Goal: Information Seeking & Learning: Find specific page/section

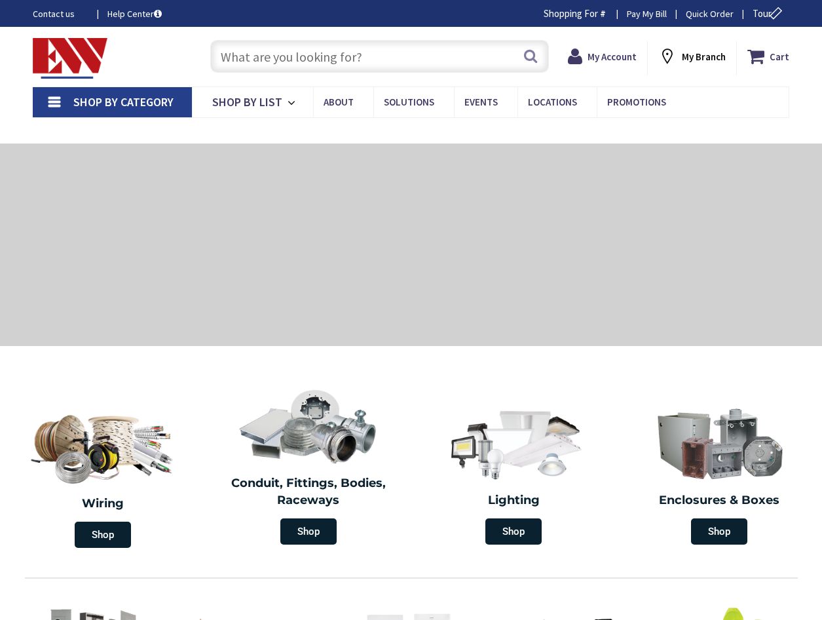
type input "CT-[GEOGRAPHIC_DATA], [GEOGRAPHIC_DATA]"
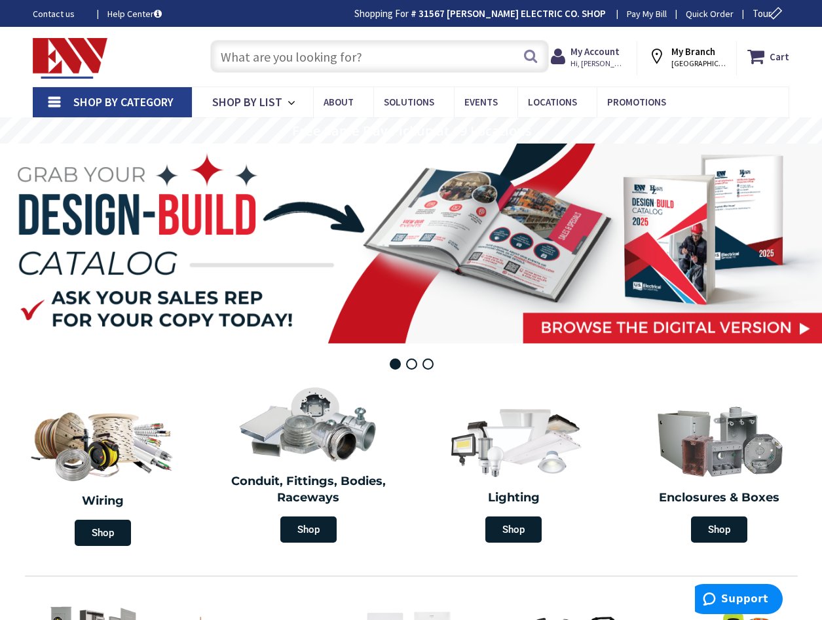
click at [253, 60] on input "text" at bounding box center [379, 56] width 339 height 33
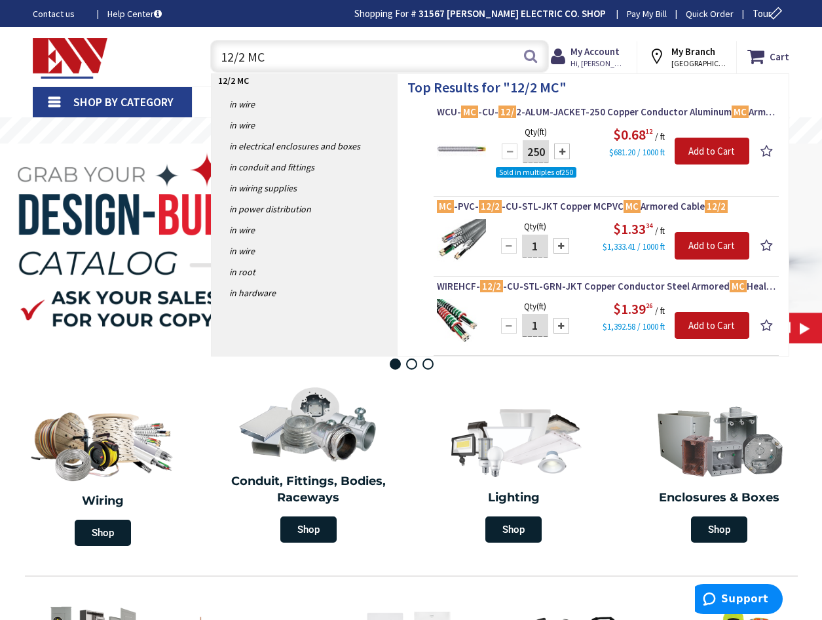
click at [350, 65] on input "12/2 MC" at bounding box center [379, 56] width 339 height 33
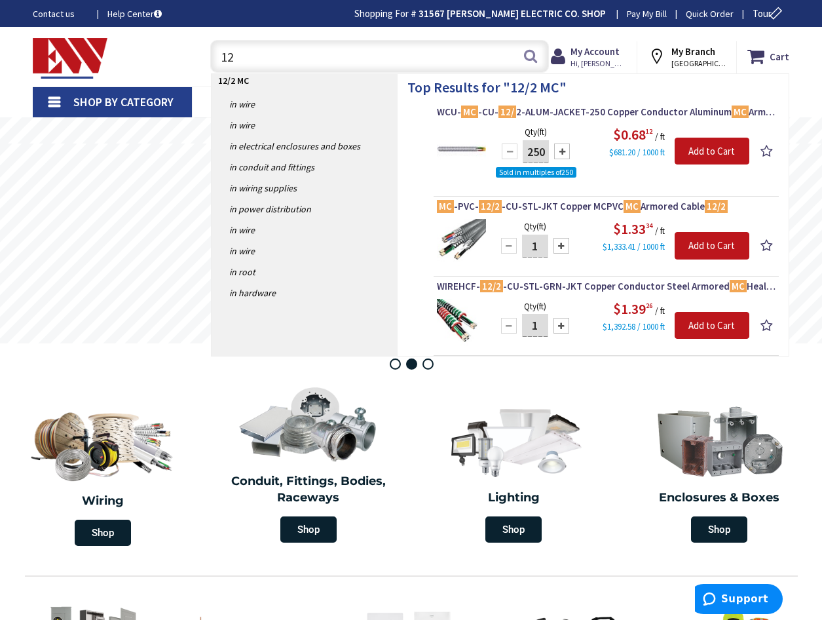
type input "1"
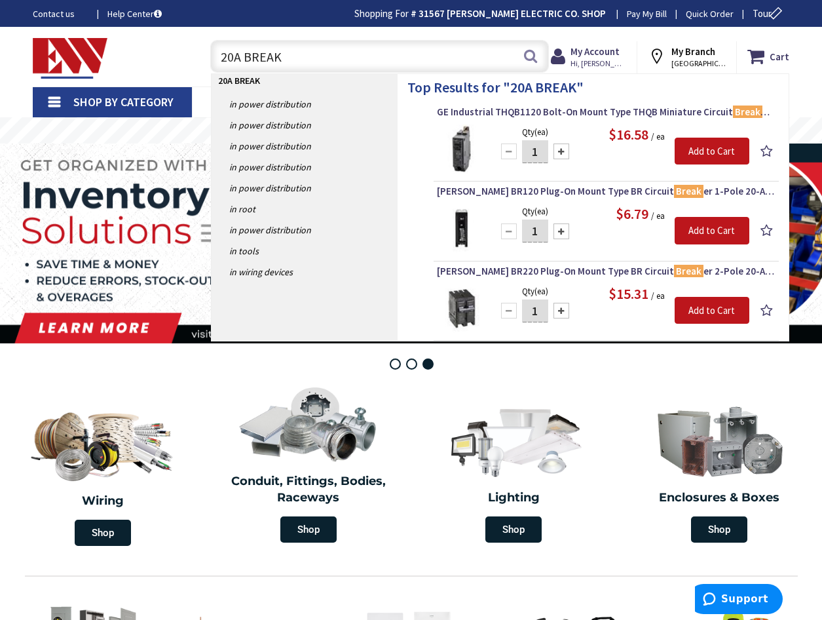
click at [322, 59] on input "20A BREAK" at bounding box center [379, 56] width 339 height 33
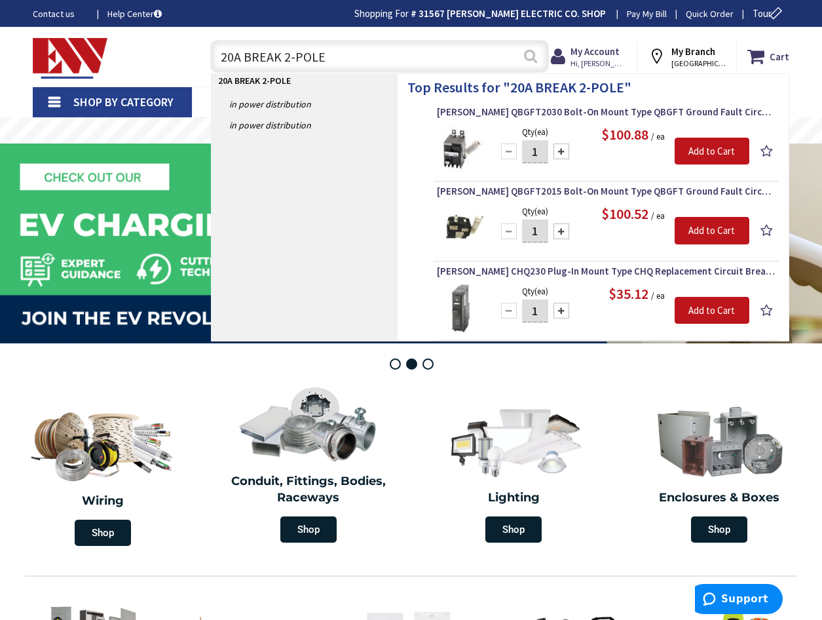
type input "20A BREAK 2-POLE"
click at [536, 52] on button "Search" at bounding box center [530, 55] width 17 height 29
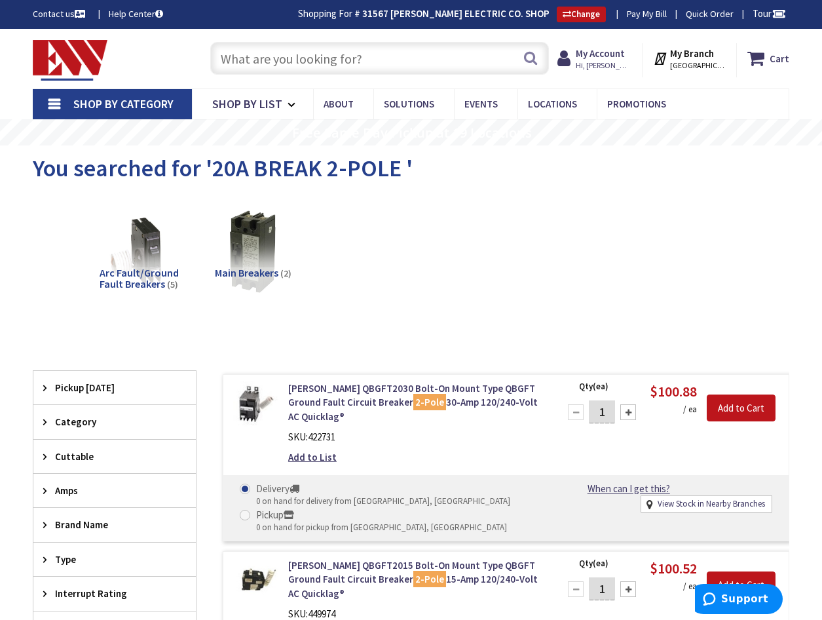
click at [309, 61] on input "text" at bounding box center [379, 58] width 339 height 33
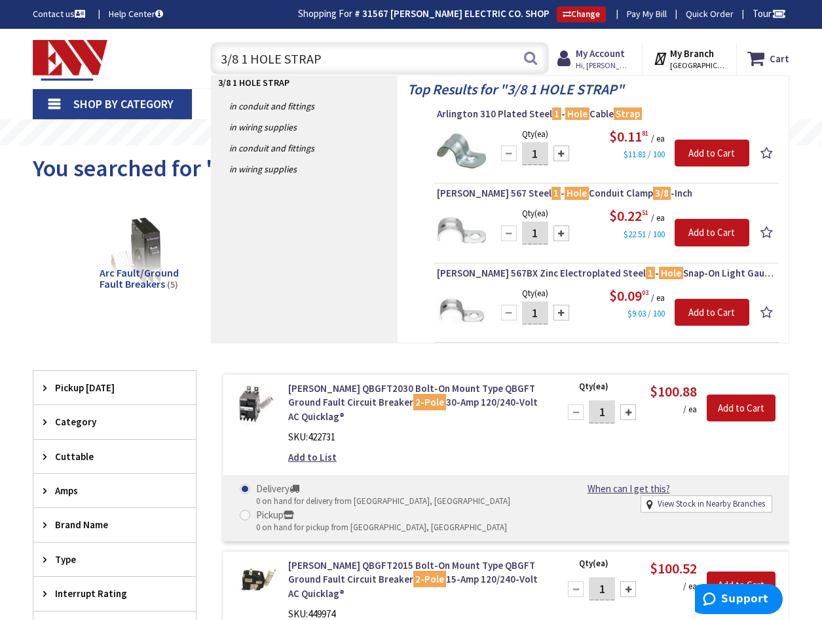
click at [436, 58] on input "3/8 1 HOLE STRAP" at bounding box center [379, 58] width 339 height 33
type input "3"
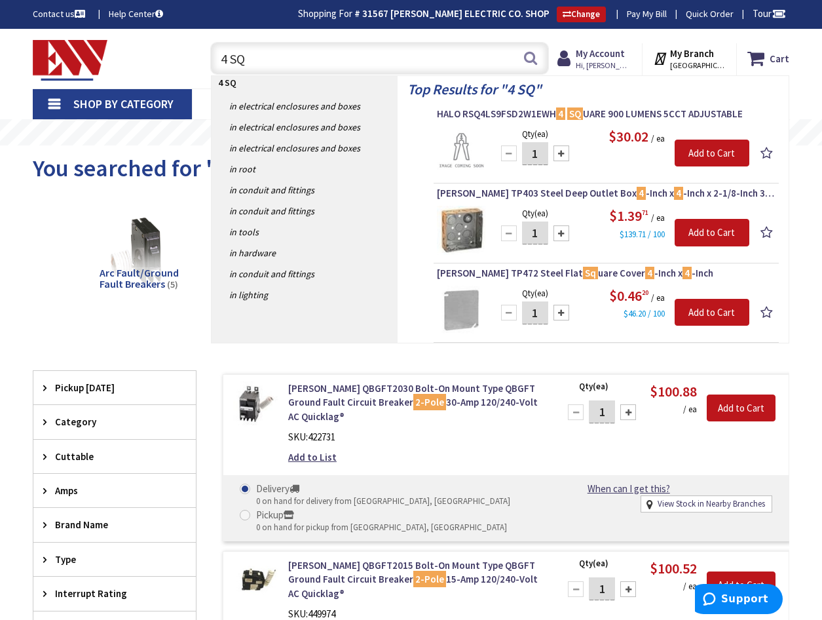
click at [288, 56] on input "4 SQ" at bounding box center [379, 58] width 339 height 33
type input "4"
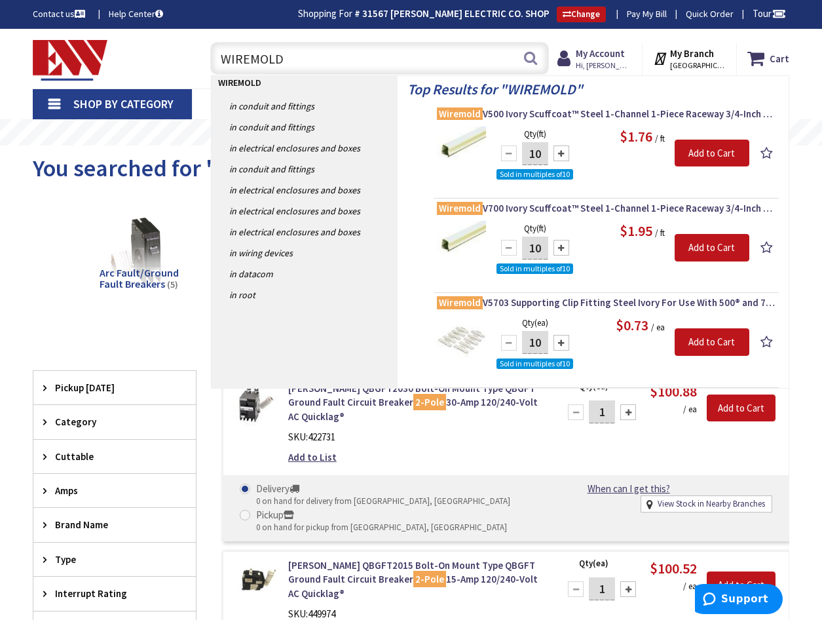
click at [315, 64] on input "WIREMOLD" at bounding box center [379, 58] width 339 height 33
click at [285, 58] on input "WIREMOLD" at bounding box center [379, 58] width 339 height 33
type input "W"
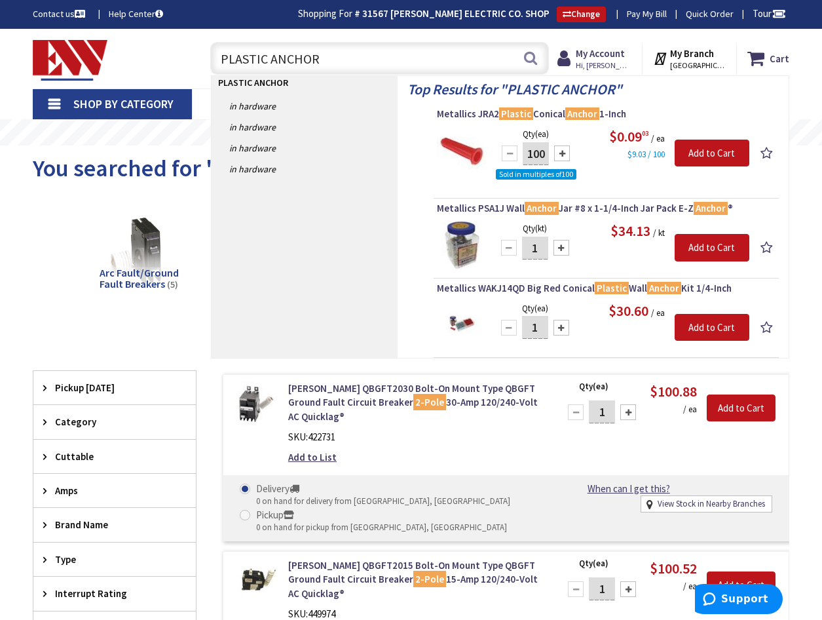
click at [423, 61] on input "PLASTIC ANCHOR" at bounding box center [379, 58] width 339 height 33
type input "P"
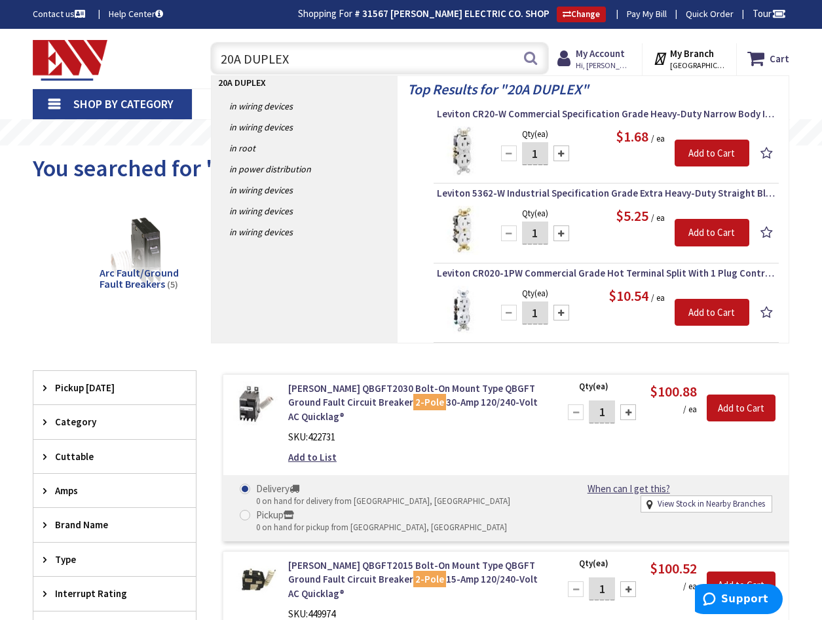
click at [295, 64] on input "20A DUPLEX" at bounding box center [379, 58] width 339 height 33
type input "2"
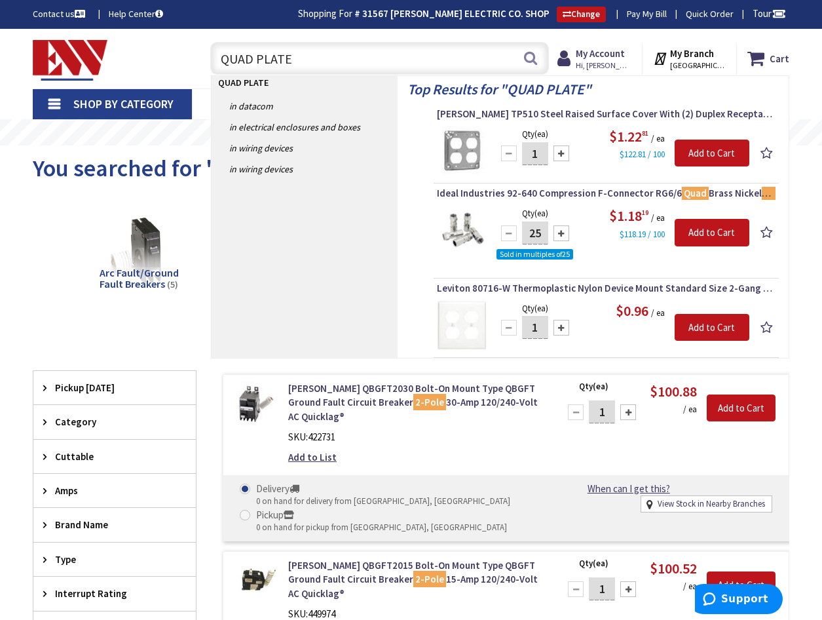
click at [345, 60] on input "QUAD PLATE" at bounding box center [379, 58] width 339 height 33
type input "Q"
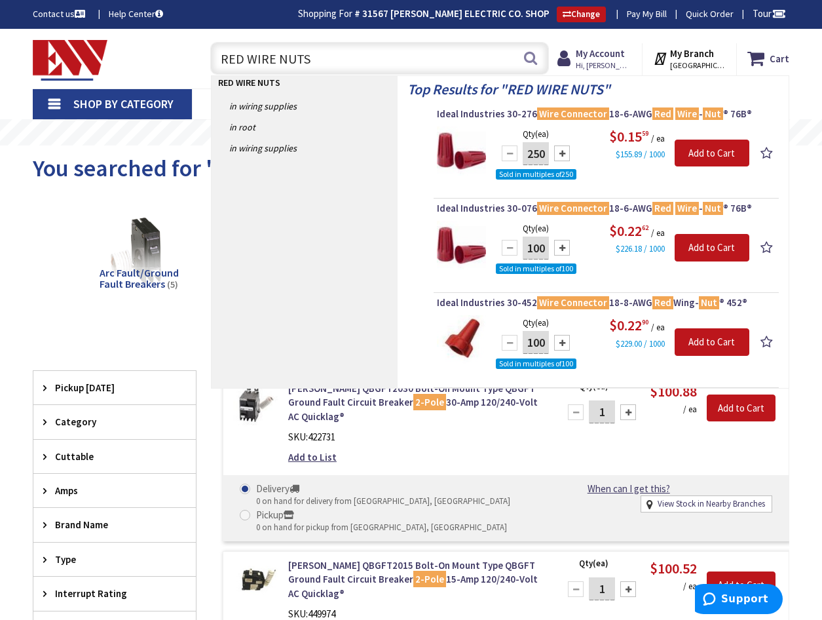
click at [311, 44] on input "RED WIRE NUTS" at bounding box center [379, 58] width 339 height 33
type input "R"
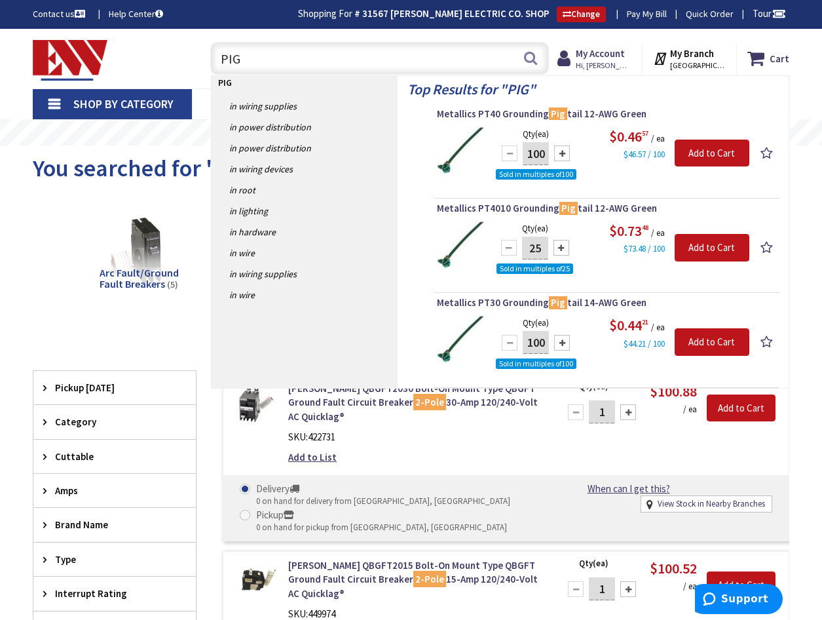
click at [322, 63] on input "PIG" at bounding box center [379, 58] width 339 height 33
type input "P"
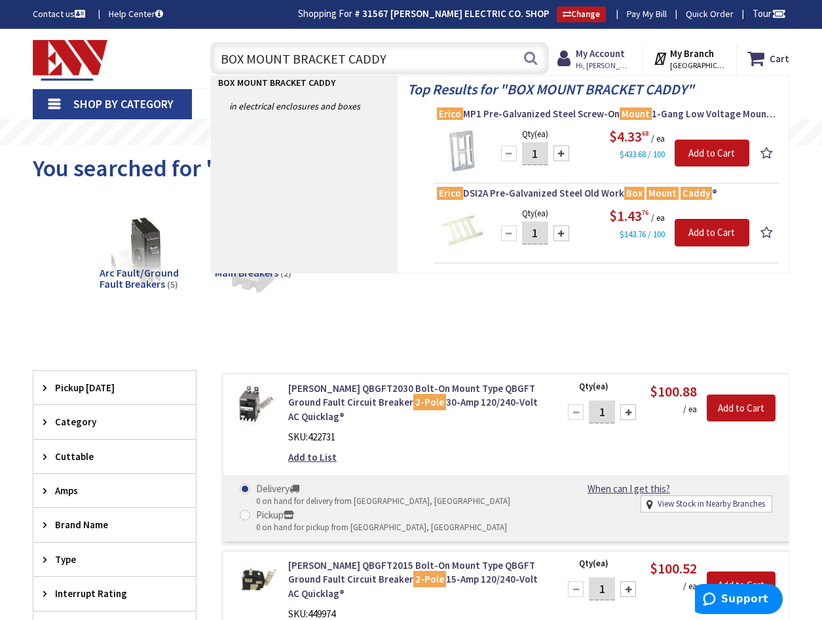
click at [410, 62] on input "BOX MOUNT BRACKET CADDY" at bounding box center [379, 58] width 339 height 33
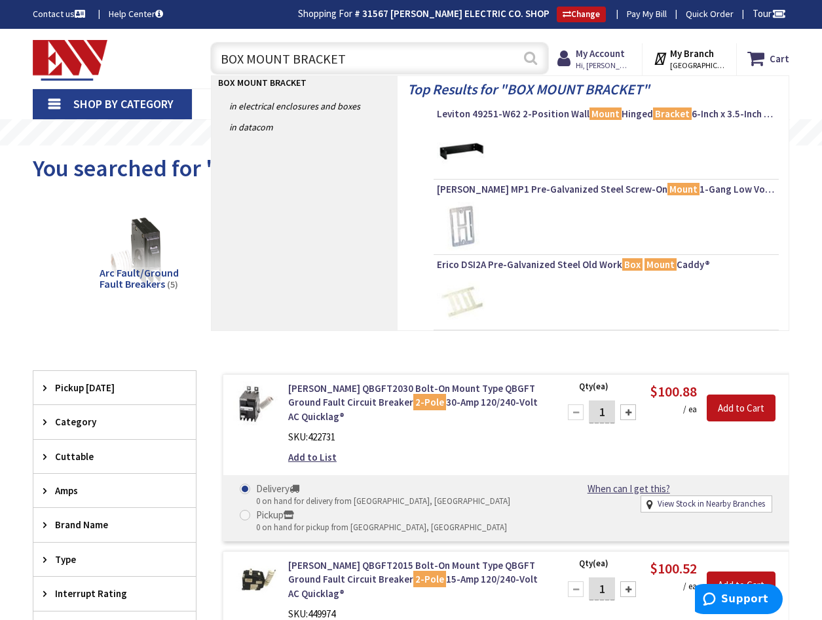
type input "BOX MOUNT BRACKET"
click at [536, 58] on button "Search" at bounding box center [530, 57] width 17 height 29
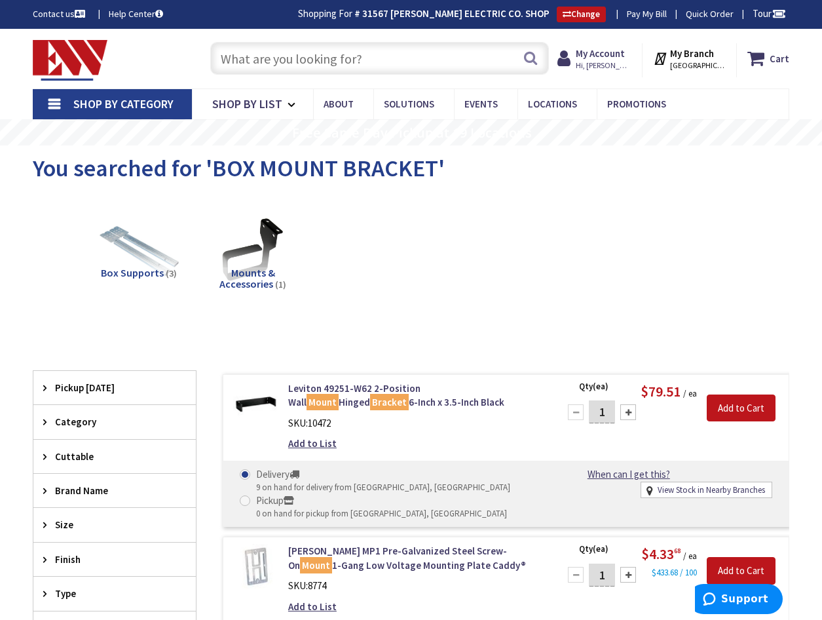
click at [375, 65] on input "text" at bounding box center [379, 58] width 339 height 33
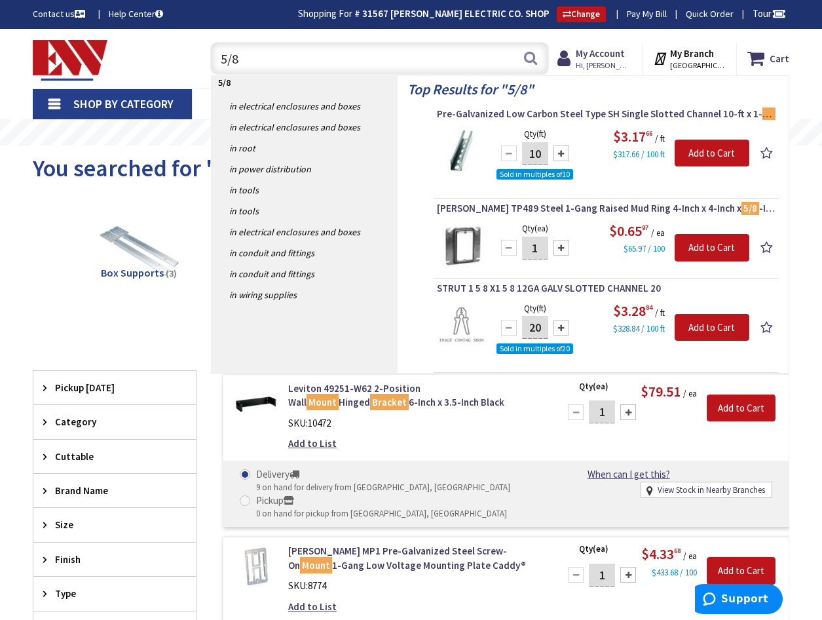
click at [282, 59] on input "5/8" at bounding box center [379, 58] width 339 height 33
type input "5"
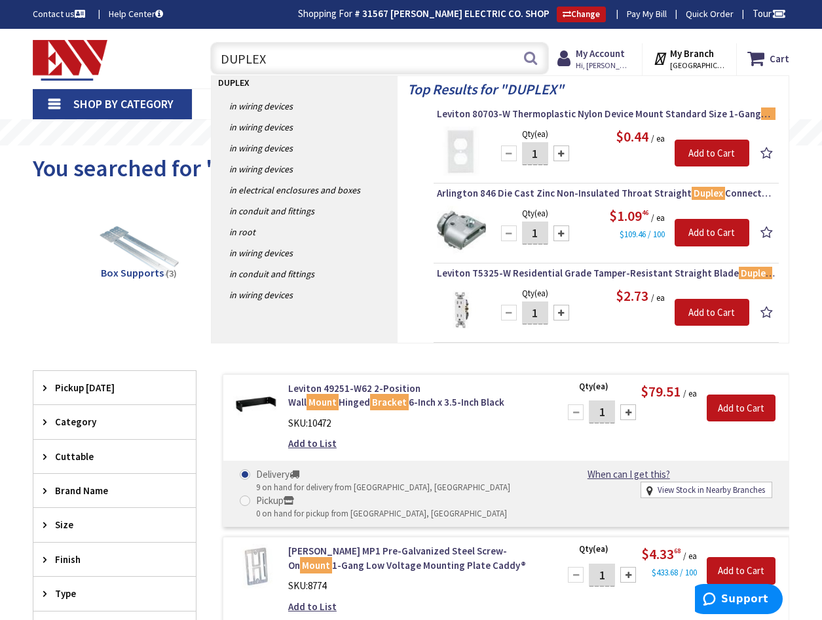
click at [366, 64] on input "DUPLEX" at bounding box center [379, 58] width 339 height 33
type input "D"
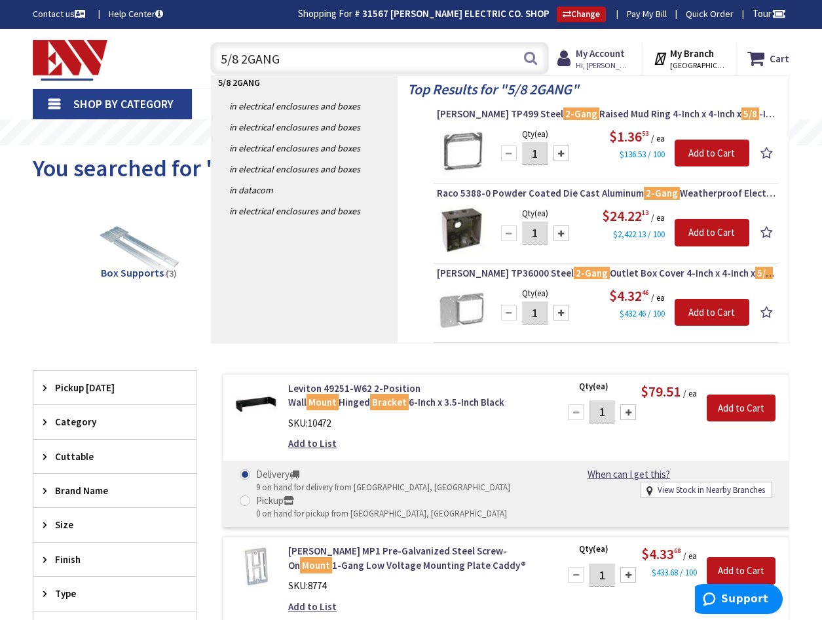
click at [300, 52] on input "5/8 2GANG" at bounding box center [379, 58] width 339 height 33
type input "5"
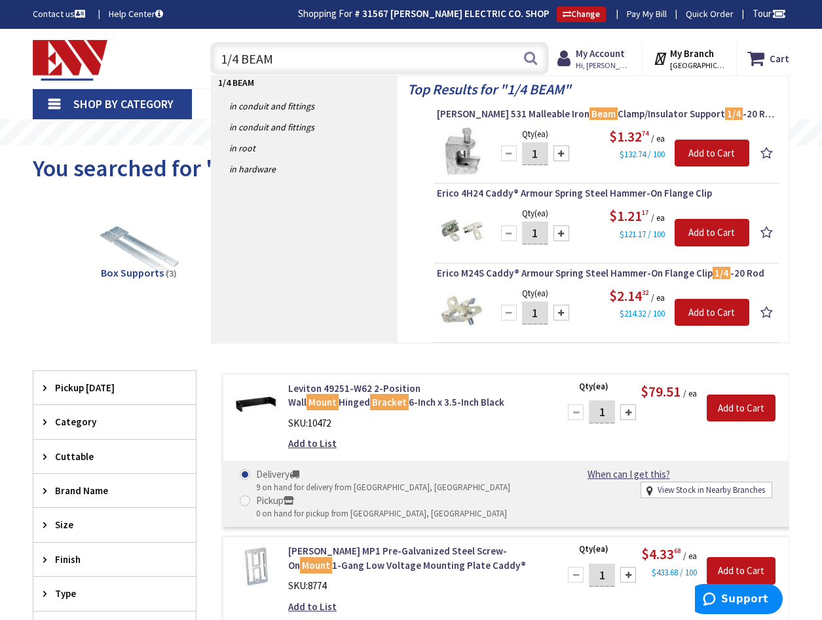
click at [337, 61] on input "1/4 BEAM" at bounding box center [379, 58] width 339 height 33
type input "1"
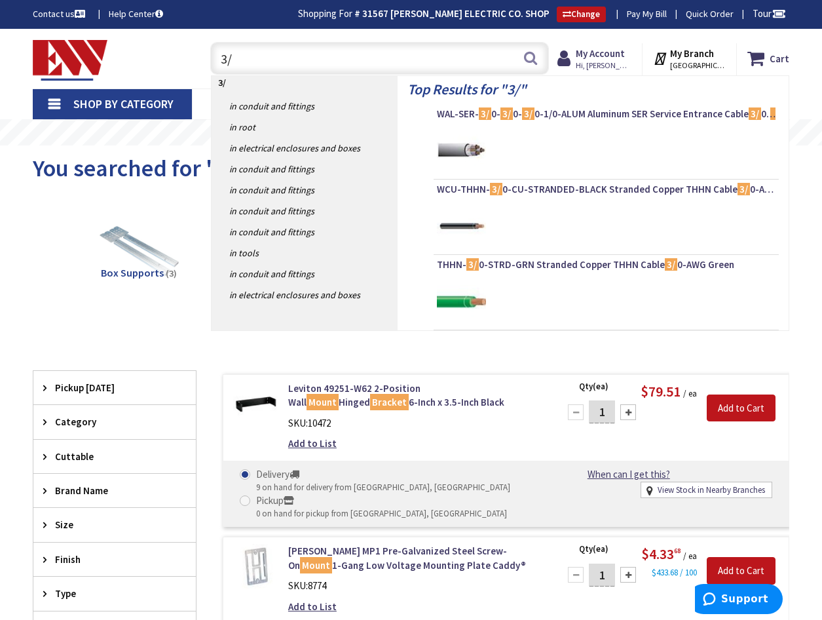
type input "3"
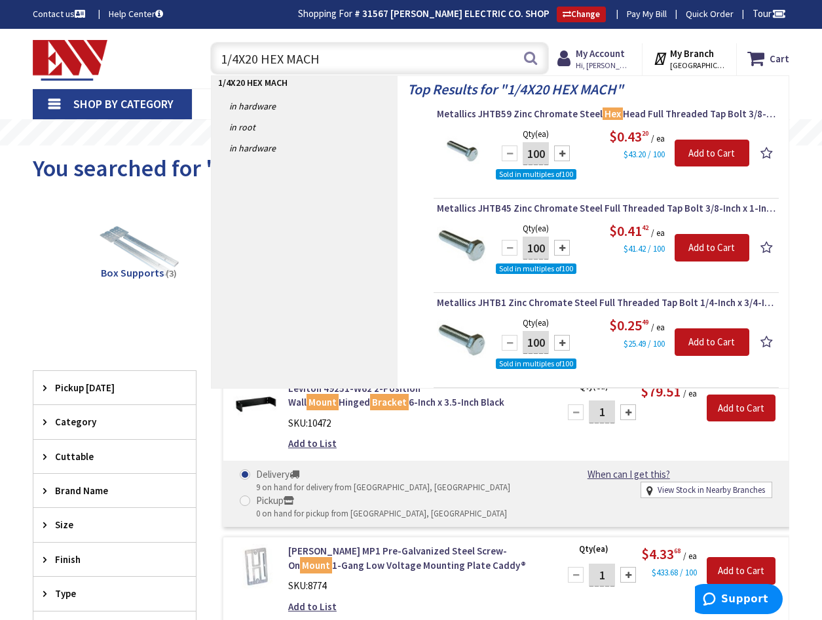
drag, startPoint x: 329, startPoint y: 62, endPoint x: 335, endPoint y: 56, distance: 8.8
click at [335, 56] on input "1/4X20 HEX MACH" at bounding box center [379, 58] width 339 height 33
type input "1"
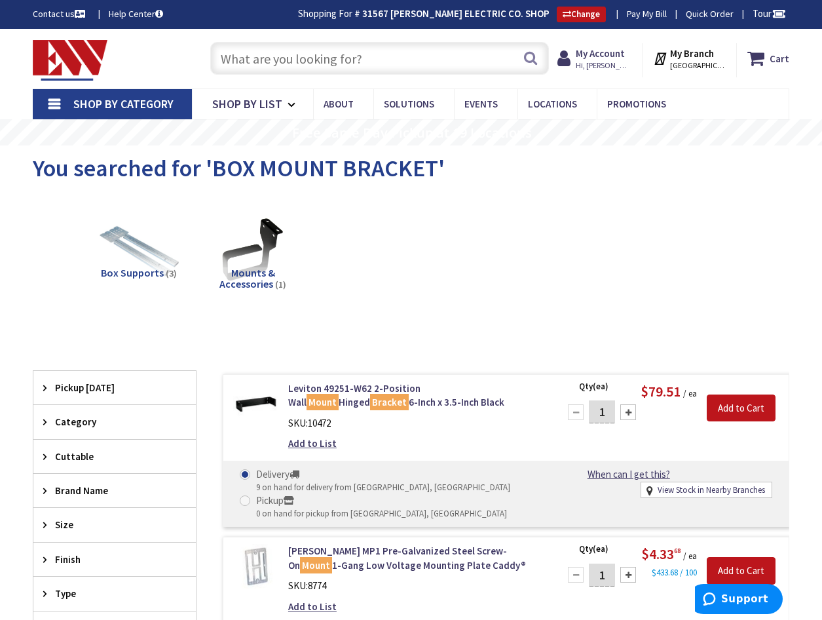
drag, startPoint x: 292, startPoint y: 75, endPoint x: 277, endPoint y: 71, distance: 15.8
click at [290, 75] on div "Search" at bounding box center [376, 58] width 345 height 42
click at [277, 70] on input "text" at bounding box center [379, 58] width 339 height 33
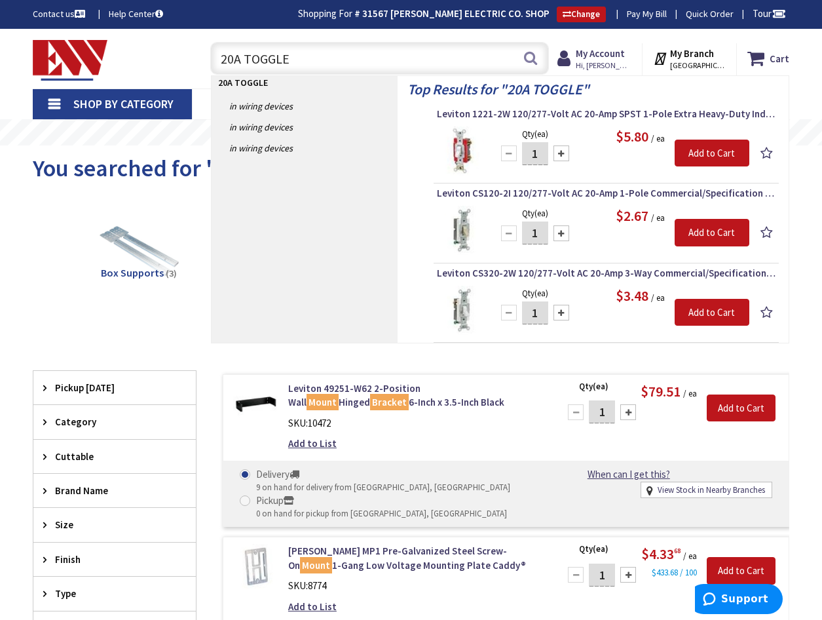
click at [342, 64] on input "20A TOGGLE" at bounding box center [379, 58] width 339 height 33
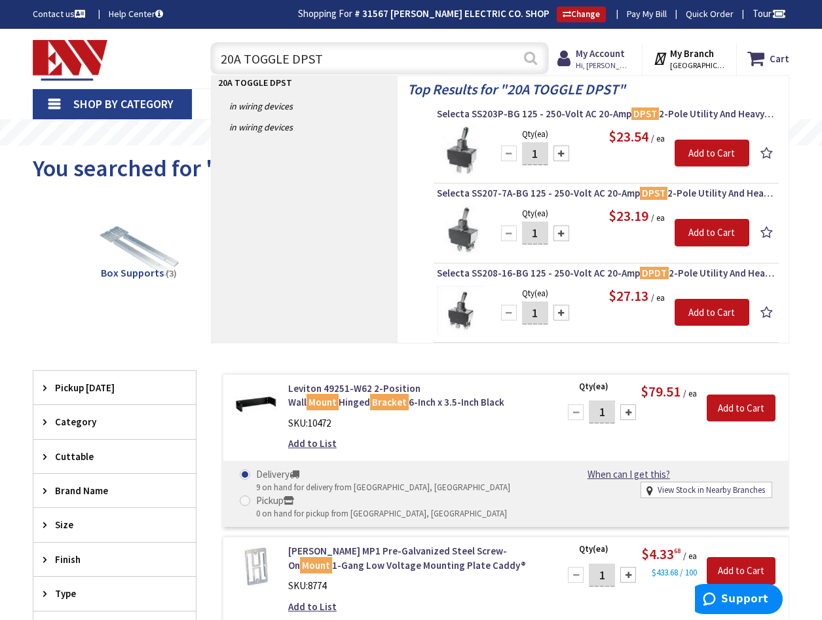
type input "20A TOGGLE DPST"
click at [531, 60] on button "Search" at bounding box center [530, 57] width 17 height 29
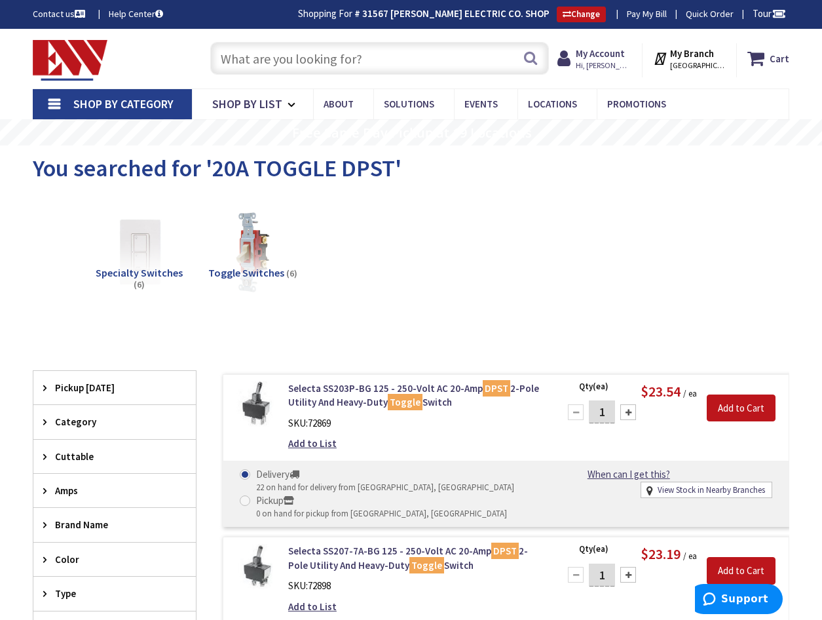
click at [252, 54] on input "text" at bounding box center [379, 58] width 339 height 33
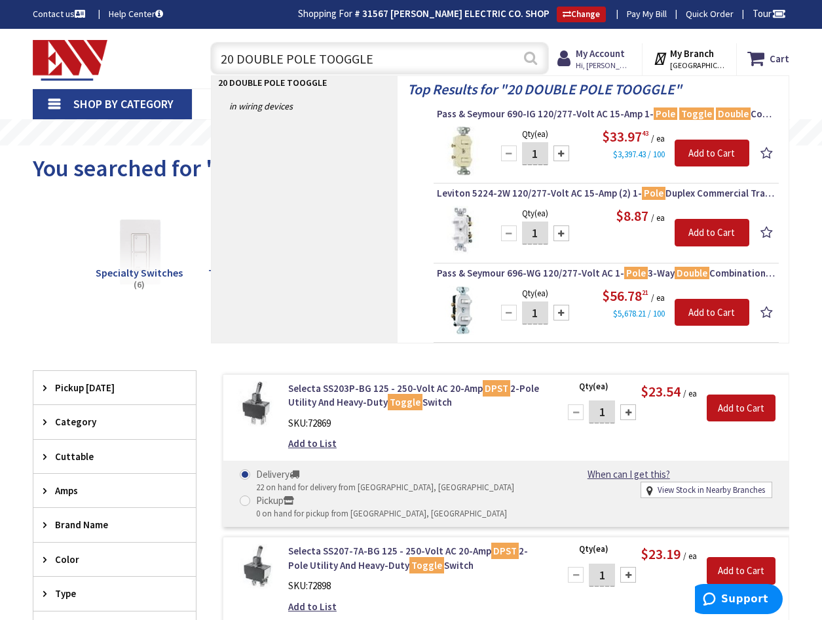
type input "20 DOUBLE POLE TOOGGLE"
click at [524, 62] on button "Search" at bounding box center [530, 57] width 17 height 29
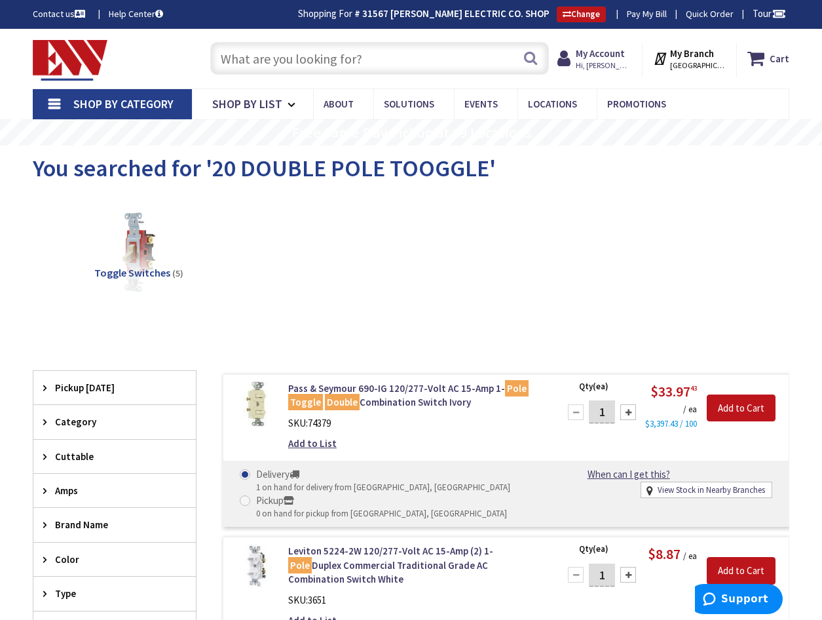
click at [275, 64] on input "text" at bounding box center [379, 58] width 339 height 33
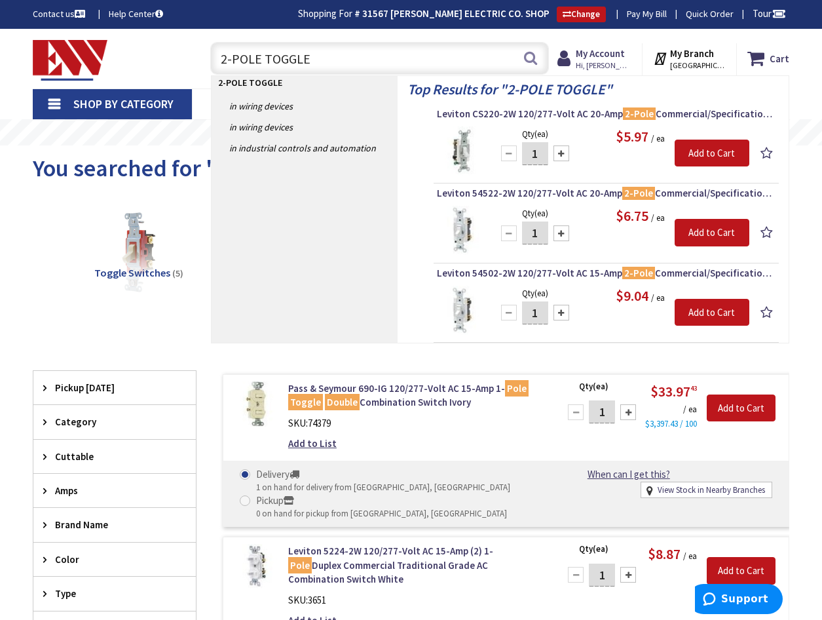
click at [323, 53] on input "2-POLE TOGGLE" at bounding box center [379, 58] width 339 height 33
type input "2"
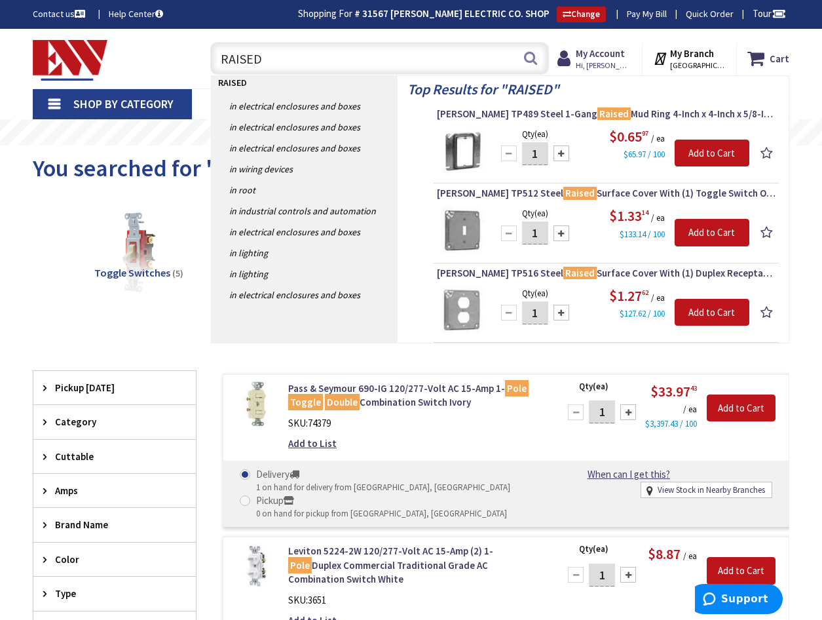
click at [307, 58] on input "RAISED" at bounding box center [379, 58] width 339 height 33
type input "R"
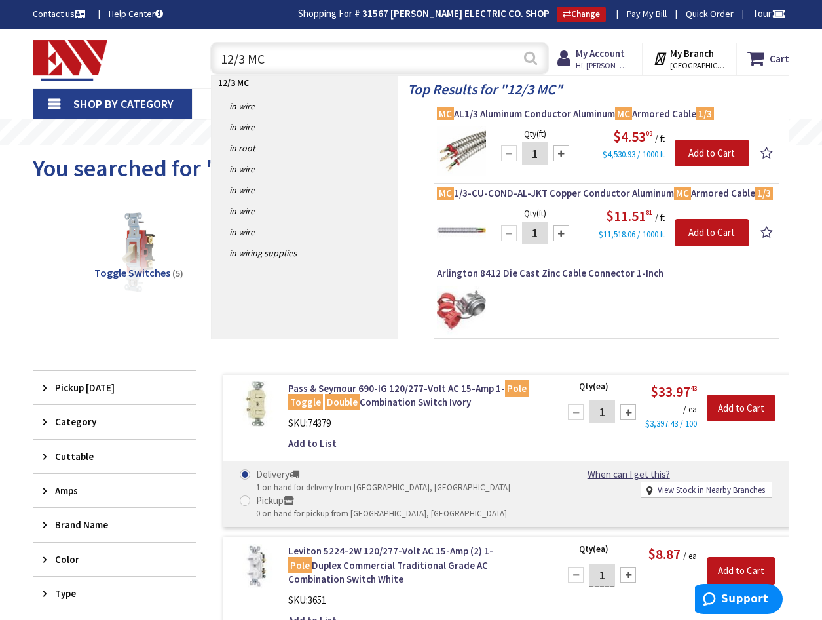
type input "12/3 MC"
click at [531, 56] on button "Search" at bounding box center [530, 57] width 17 height 29
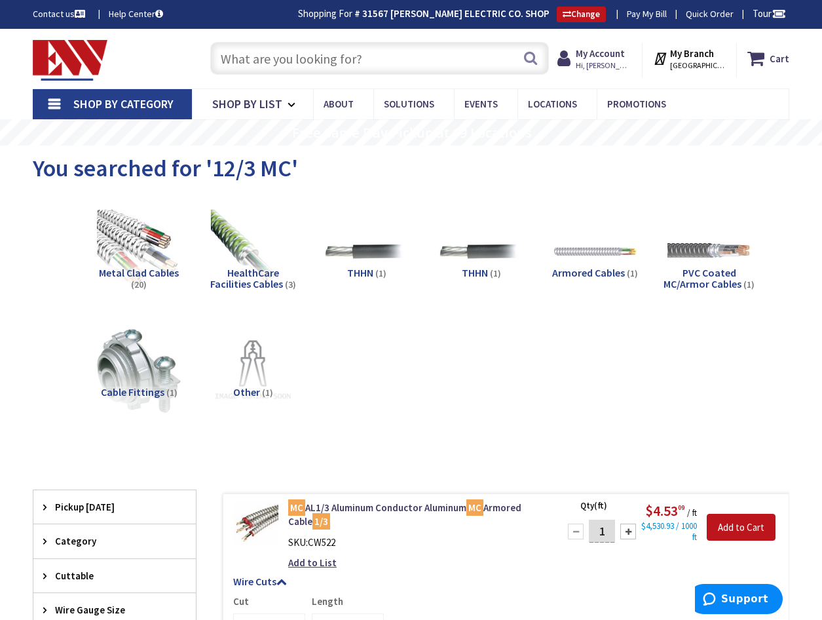
click at [302, 62] on input "text" at bounding box center [379, 58] width 339 height 33
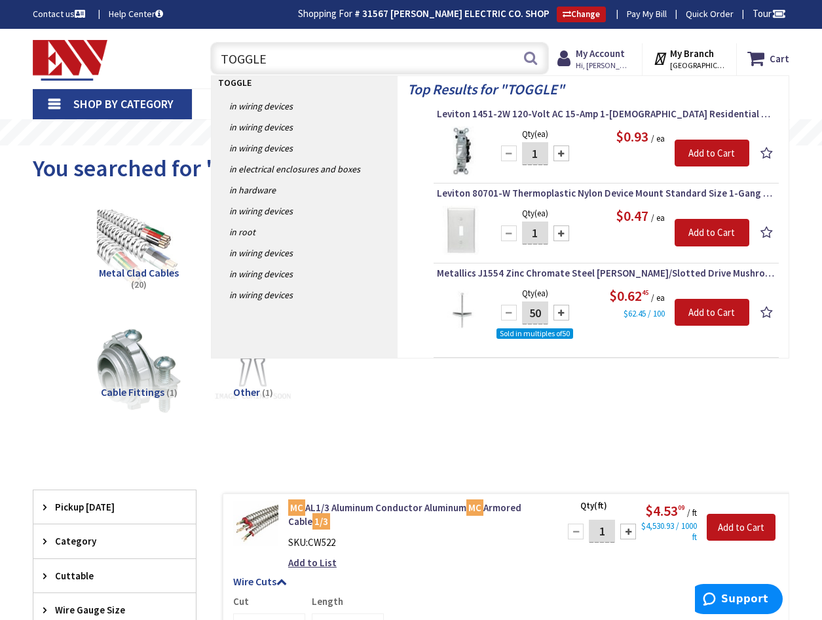
click at [309, 69] on input "TOGGLE" at bounding box center [379, 58] width 339 height 33
type input "T"
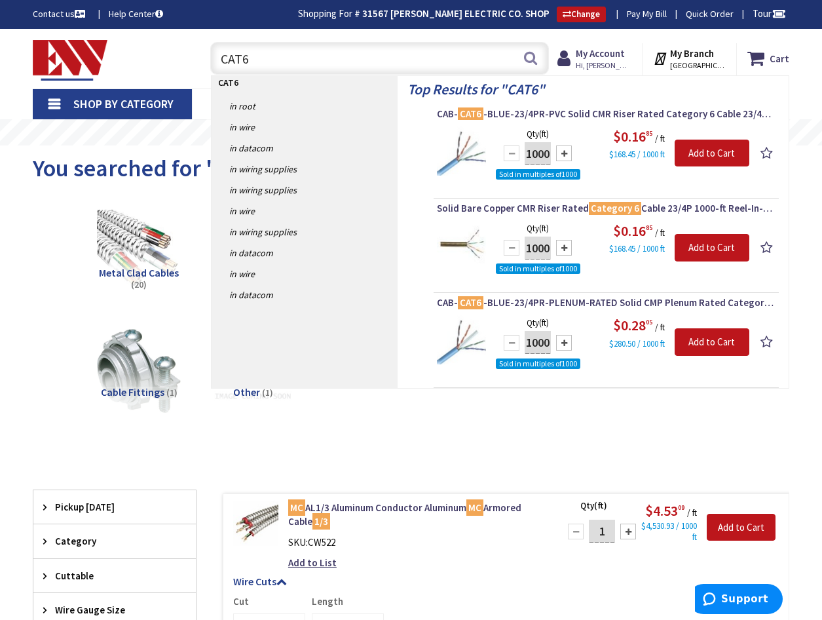
click at [349, 60] on input "CAT6" at bounding box center [379, 58] width 339 height 33
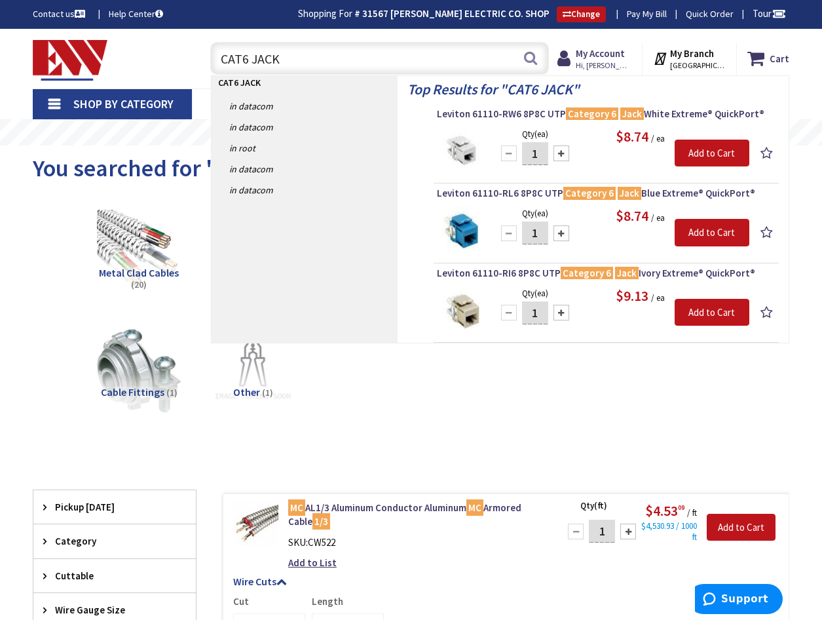
click at [322, 62] on input "CAT6 JACK" at bounding box center [379, 58] width 339 height 33
click at [305, 58] on input "CAT6 JACK" at bounding box center [379, 58] width 339 height 33
type input "C"
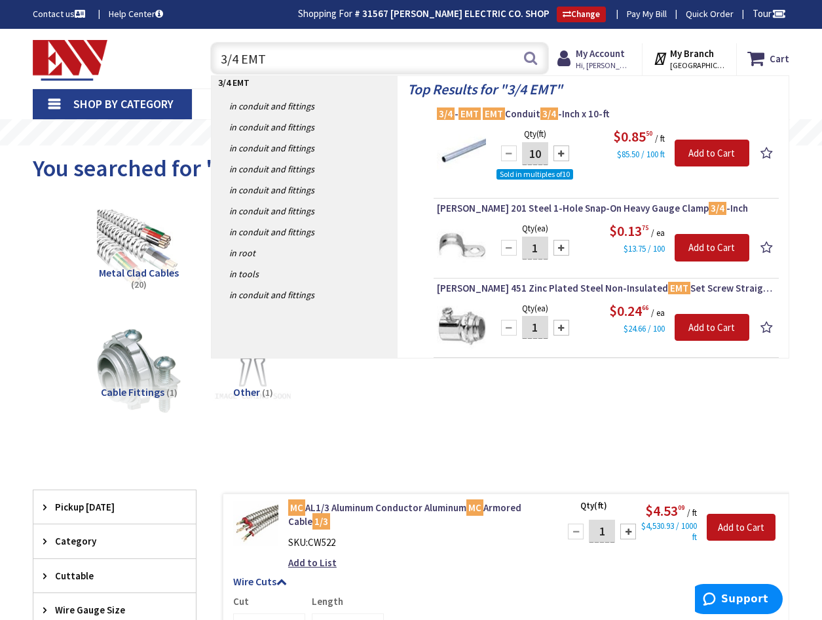
click at [324, 56] on input "3/4 EMT" at bounding box center [379, 58] width 339 height 33
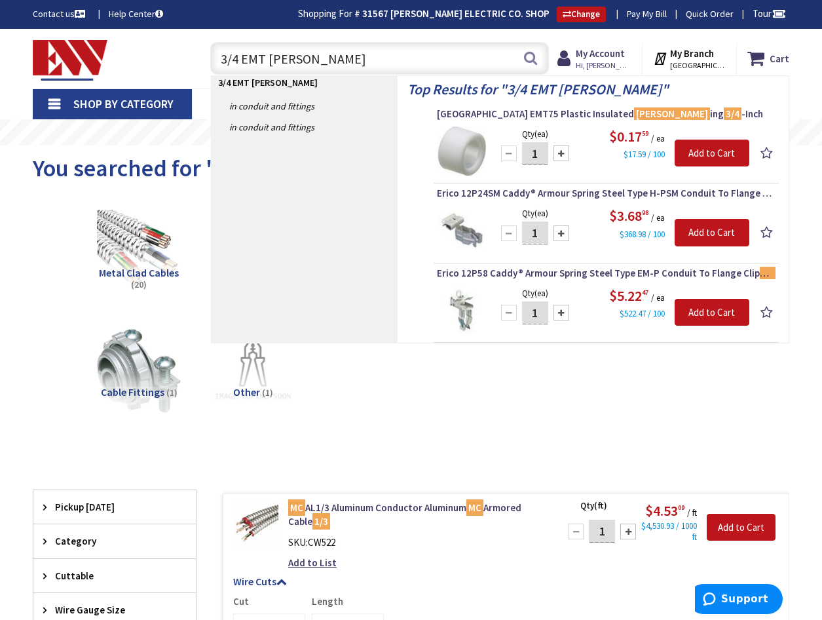
click at [316, 60] on input "3/4 EMT [PERSON_NAME]" at bounding box center [379, 58] width 339 height 33
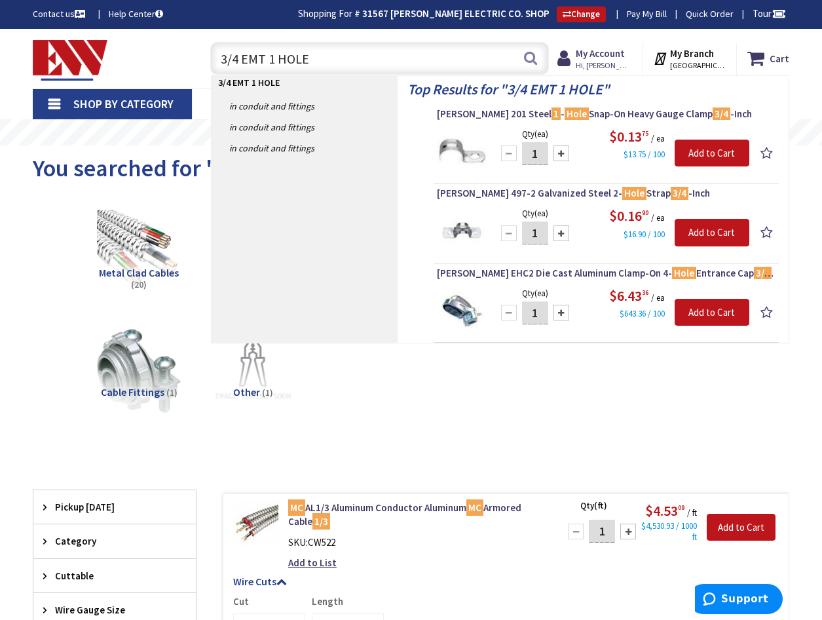
click at [354, 56] on input "3/4 EMT 1 HOLE" at bounding box center [379, 58] width 339 height 33
type input "3"
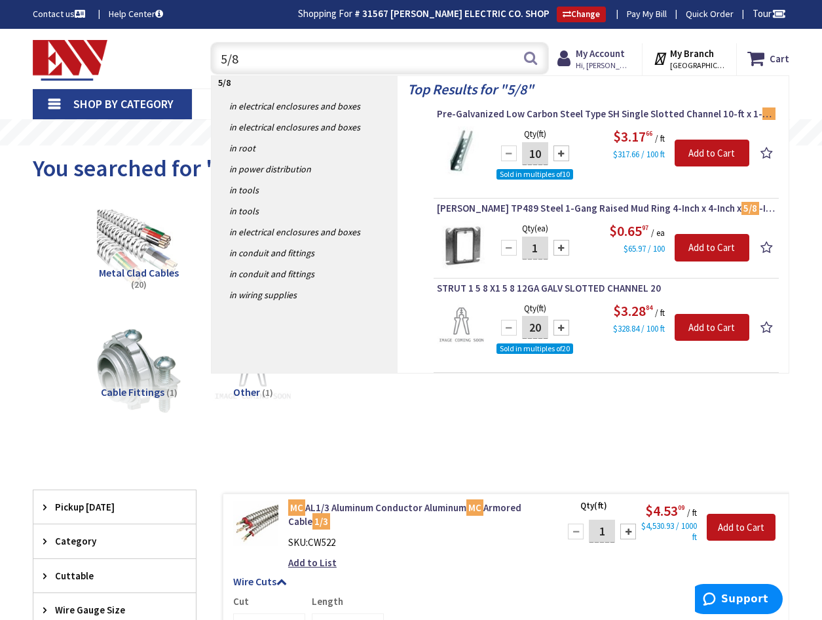
click at [279, 63] on input "5/8" at bounding box center [379, 58] width 339 height 33
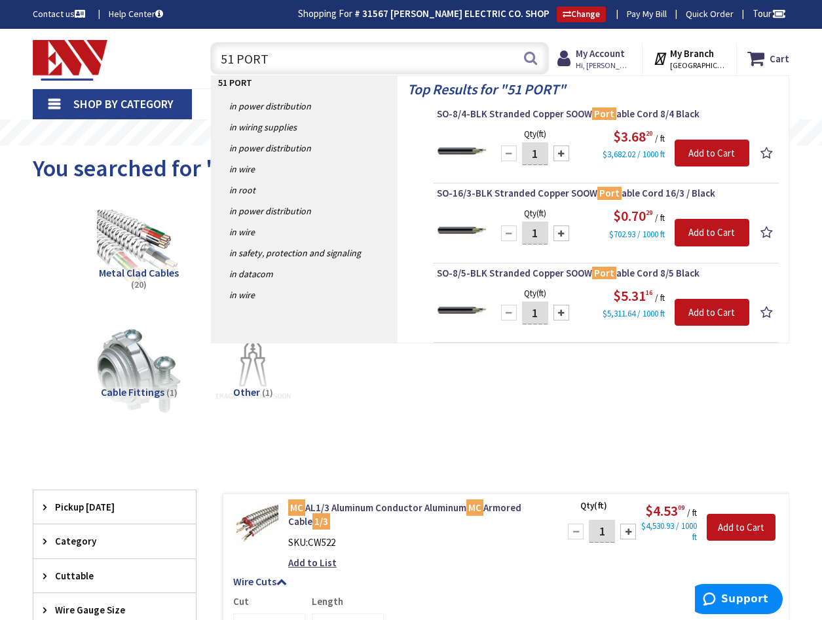
click at [229, 61] on input "51 PORT" at bounding box center [379, 58] width 339 height 33
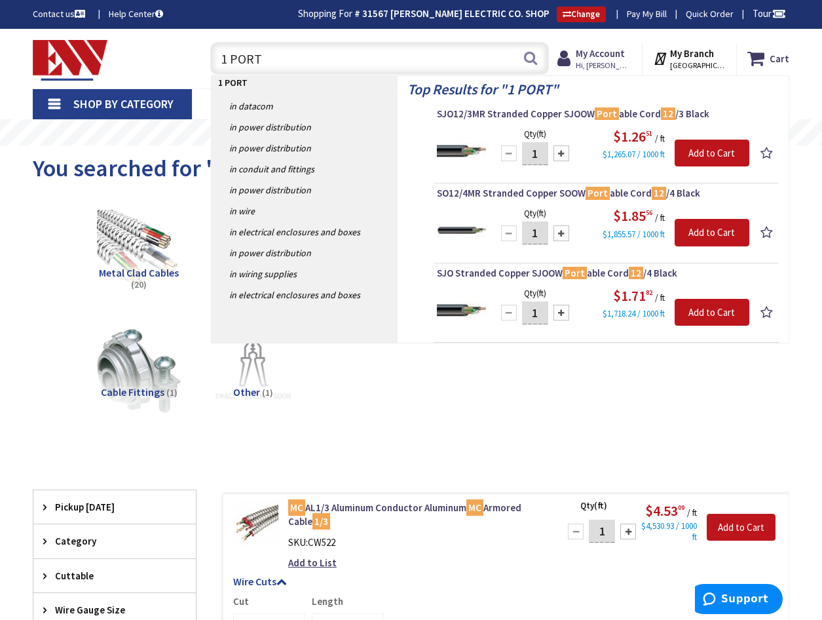
click at [277, 56] on input "1 PORT" at bounding box center [379, 58] width 339 height 33
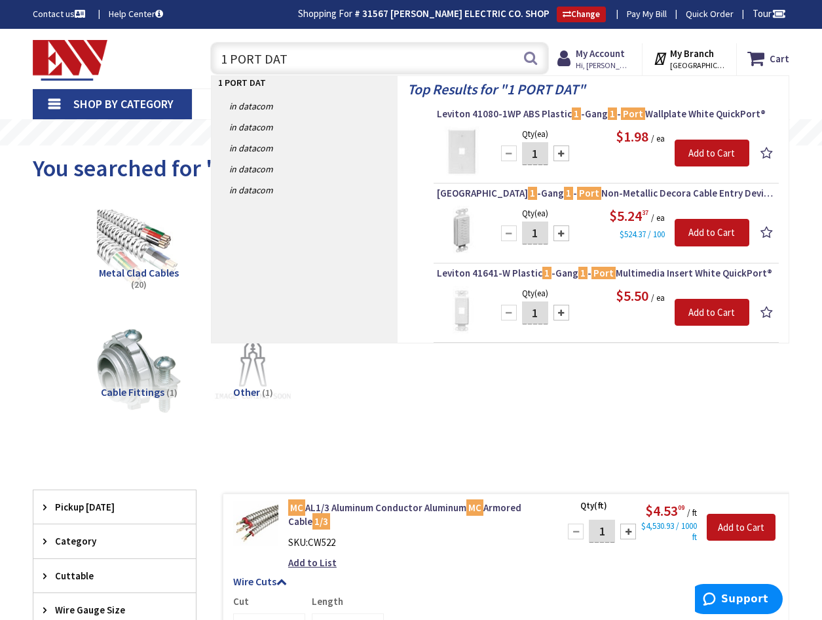
click at [351, 60] on input "1 PORT DAT" at bounding box center [379, 58] width 339 height 33
type input "1"
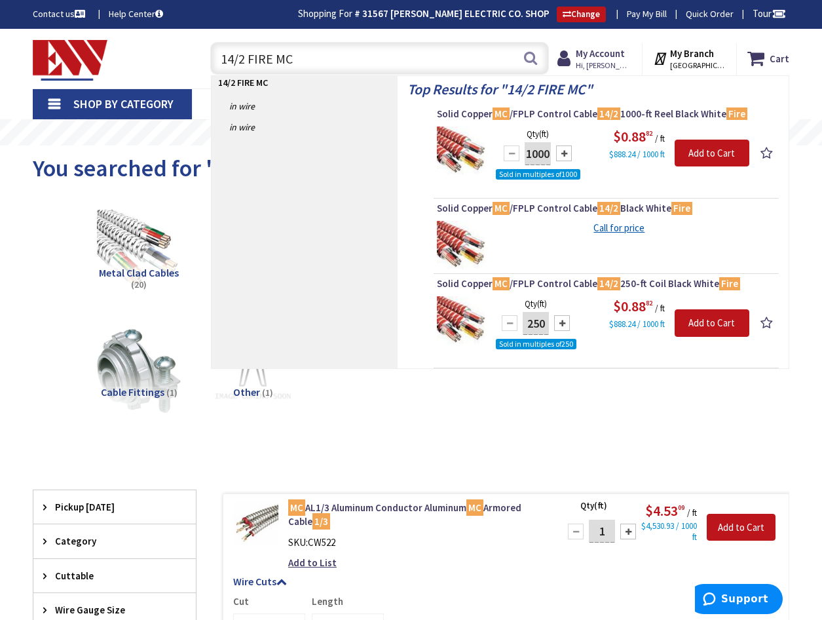
click at [300, 58] on input "14/2 FIRE MC" at bounding box center [379, 58] width 339 height 33
type input "1"
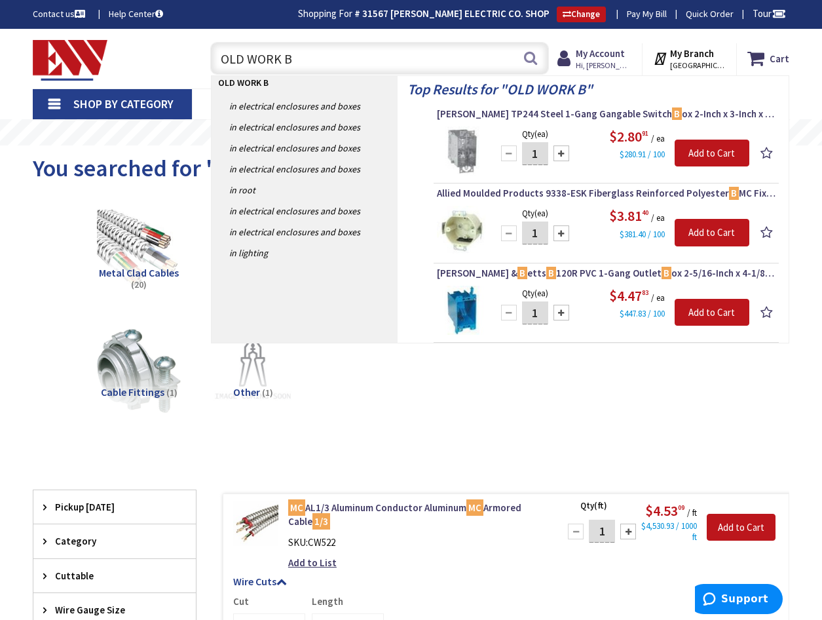
click at [356, 54] on input "OLD WORK B" at bounding box center [379, 58] width 339 height 33
type input "O"
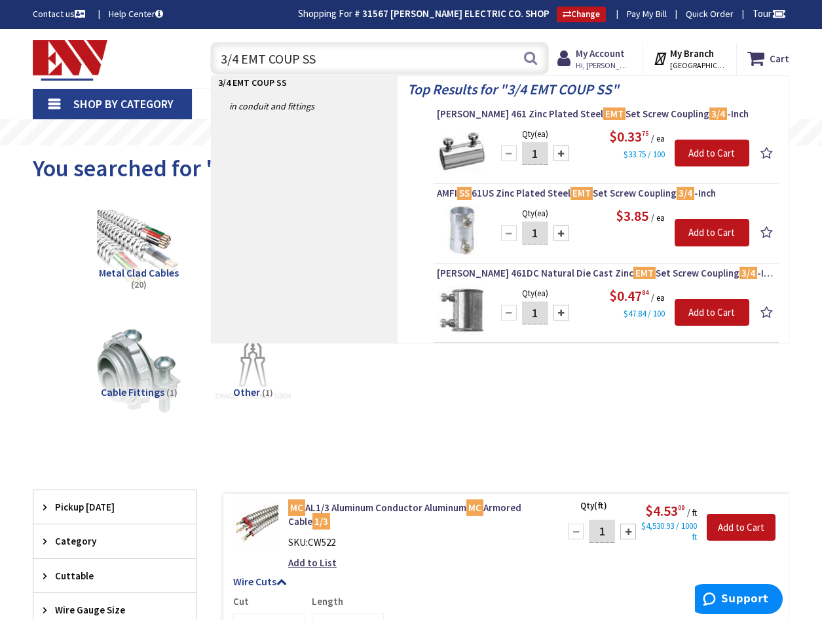
click at [345, 60] on input "3/4 EMT COUP SS" at bounding box center [379, 58] width 339 height 33
type input "3"
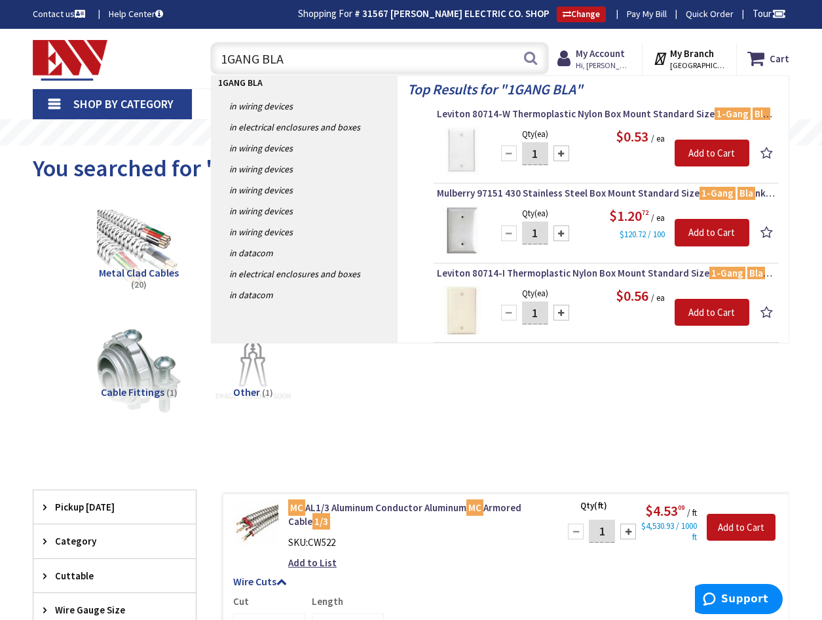
type input "1GANG BLA"
